Goal: Task Accomplishment & Management: Complete application form

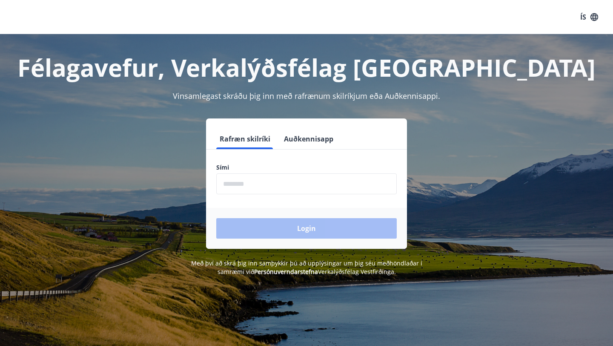
click at [321, 181] on input "phone" at bounding box center [306, 183] width 181 height 21
type input "********"
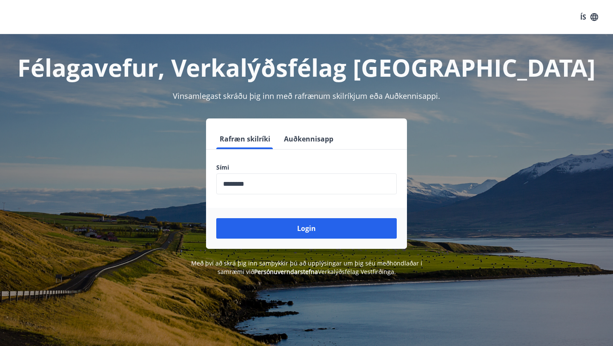
click at [295, 239] on div "Login" at bounding box center [306, 228] width 201 height 41
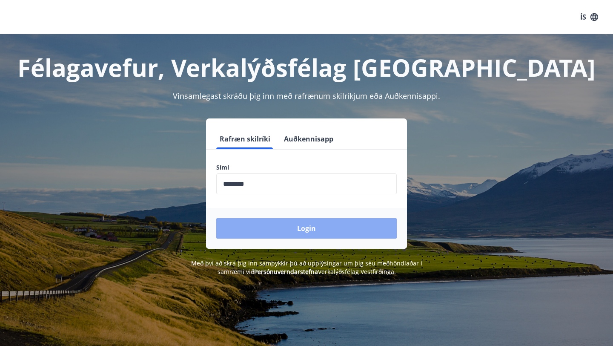
click at [295, 228] on button "Login" at bounding box center [306, 228] width 181 height 20
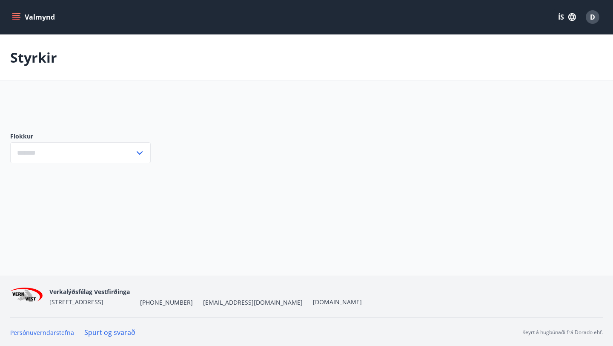
type input "***"
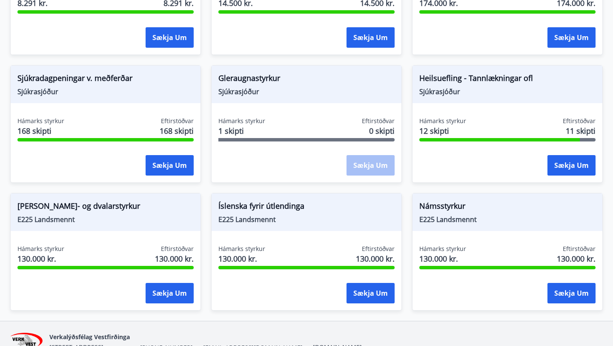
scroll to position [713, 0]
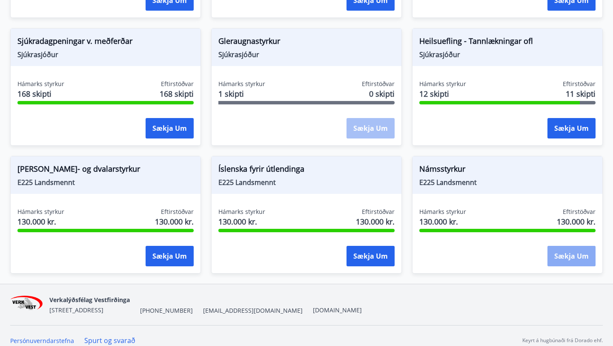
click at [566, 253] on button "Sækja um" at bounding box center [571, 256] width 48 height 20
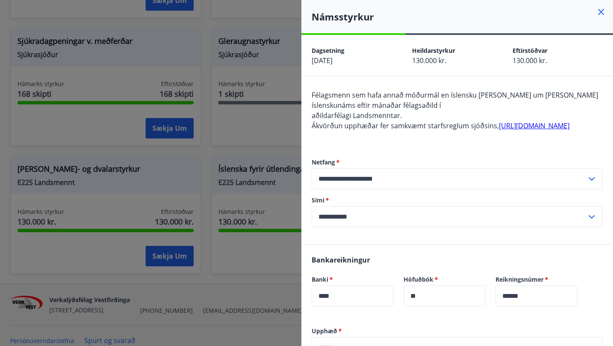
click at [604, 12] on icon at bounding box center [601, 12] width 10 height 10
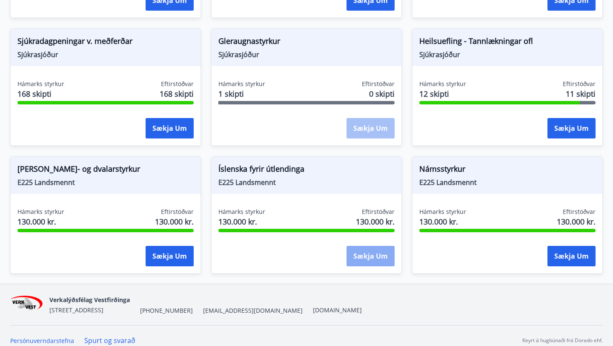
click at [377, 246] on button "Sækja um" at bounding box center [371, 256] width 48 height 20
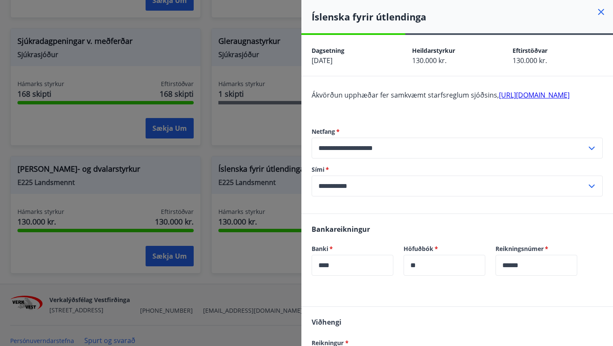
click at [499, 100] on link "[URL][DOMAIN_NAME]" at bounding box center [534, 94] width 71 height 9
click at [221, 112] on div at bounding box center [306, 173] width 613 height 346
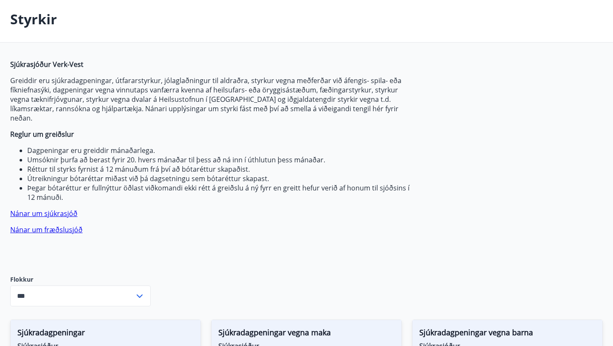
scroll to position [0, 0]
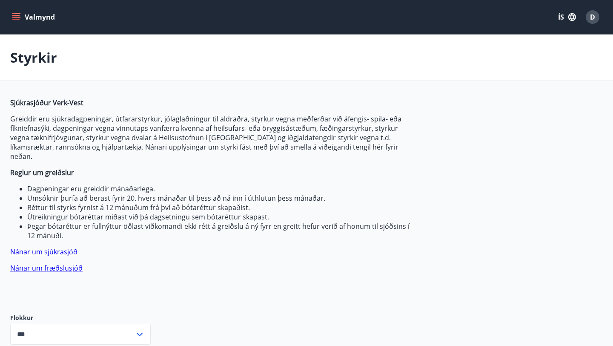
click at [19, 14] on icon "menu" at bounding box center [16, 17] width 9 height 9
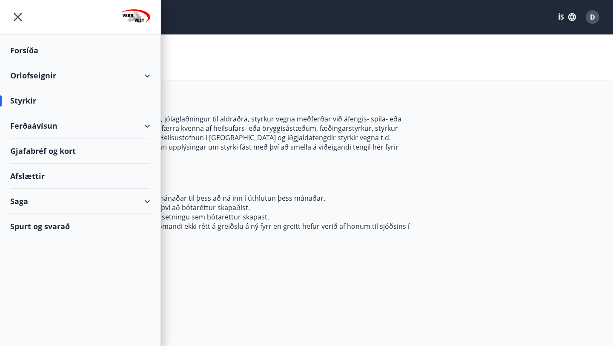
click at [29, 99] on div "Styrkir" at bounding box center [80, 100] width 140 height 25
